Goal: Transaction & Acquisition: Book appointment/travel/reservation

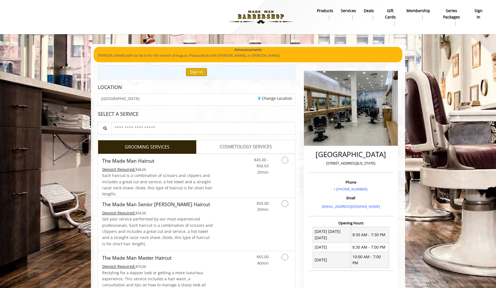
click at [197, 69] on button "Sign In" at bounding box center [196, 72] width 21 height 8
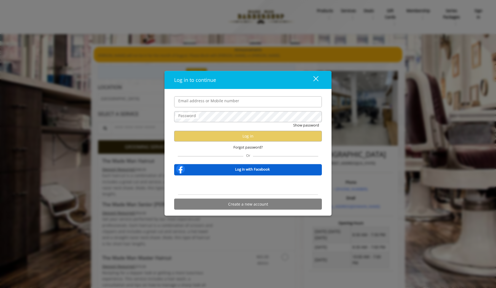
click at [246, 186] on div "Sign in with Google. Opens in new tab" at bounding box center [248, 185] width 51 height 12
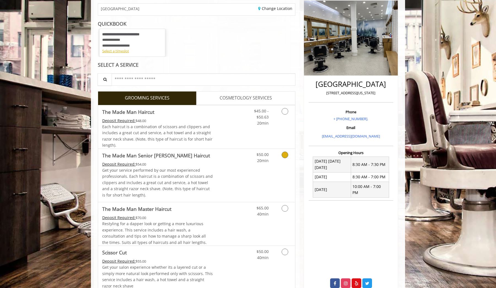
scroll to position [73, 0]
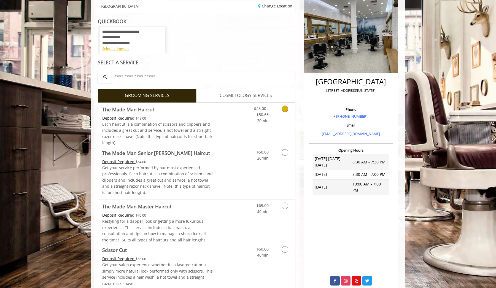
click at [219, 117] on link "Discounted Price" at bounding box center [229, 124] width 33 height 43
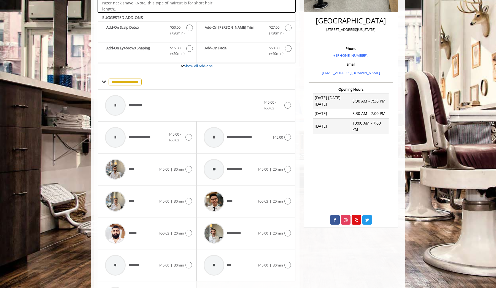
scroll to position [145, 0]
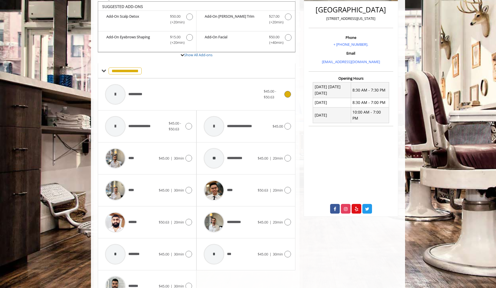
click at [168, 95] on div "**********" at bounding box center [182, 94] width 161 height 26
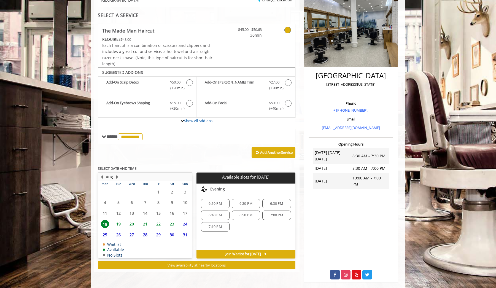
scroll to position [79, 0]
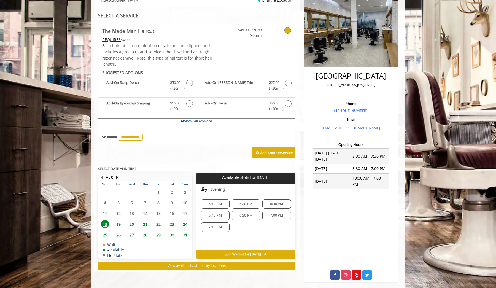
click at [221, 202] on span "6:10 PM" at bounding box center [215, 204] width 13 height 4
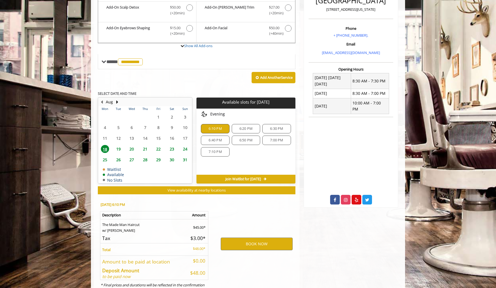
scroll to position [172, 0]
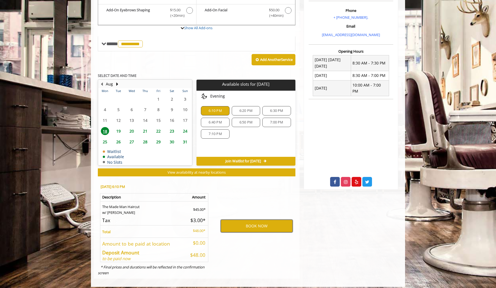
click at [222, 223] on button "BOOK NOW" at bounding box center [257, 226] width 72 height 13
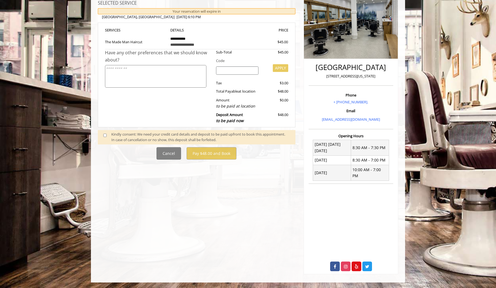
scroll to position [0, 0]
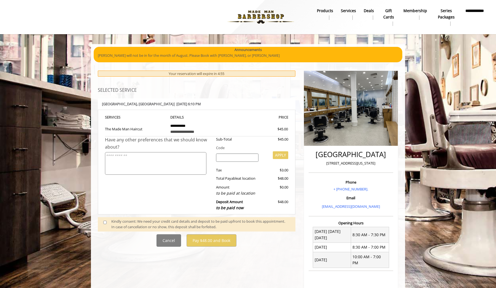
click at [116, 222] on div "Kindly consent: We need your credit card details and deposit to be paid upfront…" at bounding box center [200, 224] width 178 height 12
click at [94, 223] on div "**********" at bounding box center [197, 213] width 206 height 296
click at [103, 220] on span at bounding box center [107, 224] width 16 height 12
click at [107, 218] on span at bounding box center [107, 224] width 16 height 12
click at [105, 218] on span at bounding box center [107, 224] width 16 height 12
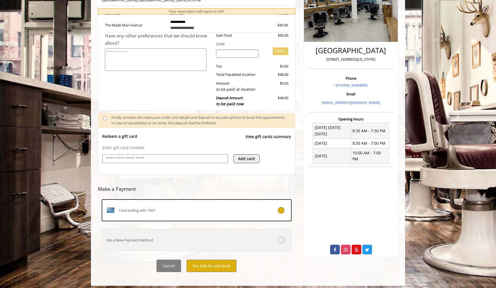
scroll to position [104, 0]
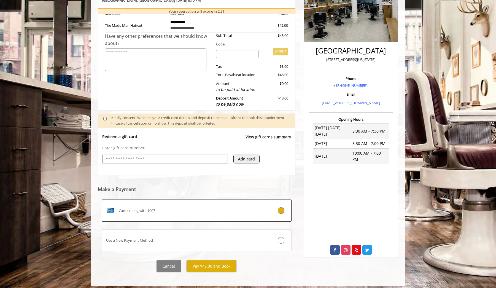
click at [199, 263] on button "Pay $48.00 and Book" at bounding box center [211, 266] width 50 height 12
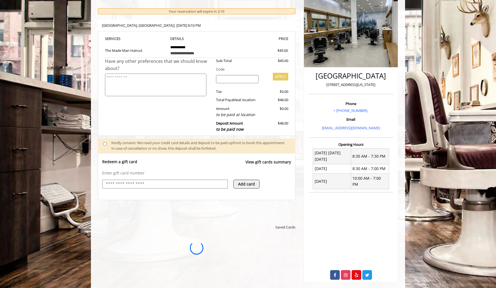
scroll to position [0, 0]
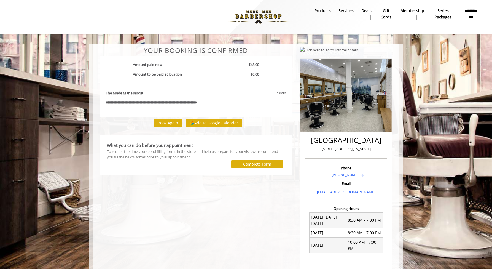
click at [201, 121] on button "Add to Google Calendar" at bounding box center [214, 123] width 56 height 8
